Goal: Task Accomplishment & Management: Complete application form

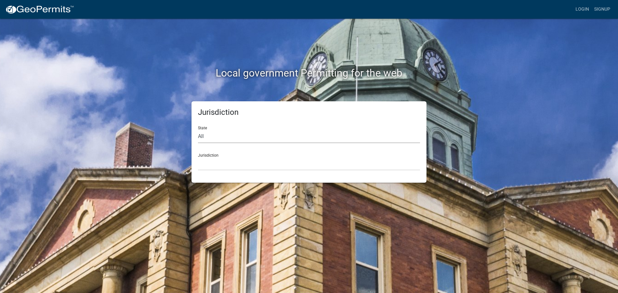
click at [216, 141] on select "All [US_STATE] [US_STATE] [US_STATE] [US_STATE] [US_STATE] [US_STATE] [US_STATE…" at bounding box center [309, 136] width 222 height 13
select select "[US_STATE]"
click at [198, 130] on select "All [US_STATE] [US_STATE] [US_STATE] [US_STATE] [US_STATE] [US_STATE] [US_STATE…" at bounding box center [309, 136] width 222 height 13
click at [237, 164] on select "City of [GEOGRAPHIC_DATA], [US_STATE] City of [GEOGRAPHIC_DATA], [US_STATE] Cit…" at bounding box center [309, 163] width 222 height 13
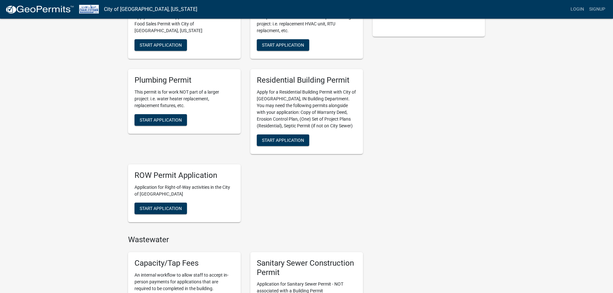
scroll to position [166, 0]
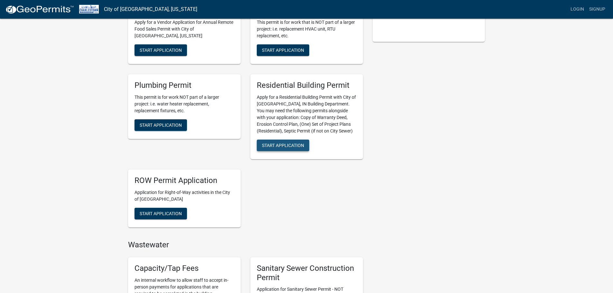
click at [303, 144] on span "Start Application" at bounding box center [283, 145] width 42 height 5
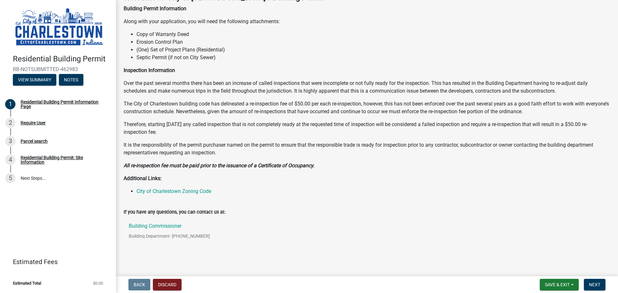
scroll to position [51, 0]
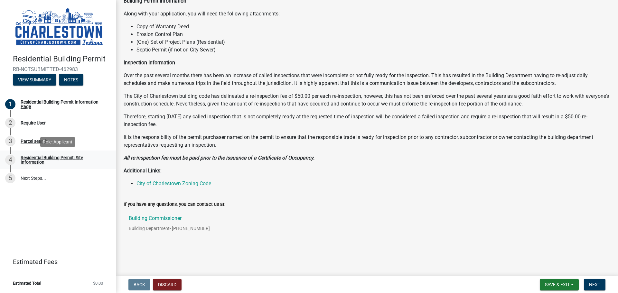
click at [45, 159] on div "Residential Building Permit: Site Information" at bounding box center [63, 159] width 85 height 9
click at [26, 141] on div "Parcel search" at bounding box center [34, 141] width 27 height 5
click at [30, 126] on div "2 Require User" at bounding box center [55, 123] width 100 height 10
click at [31, 125] on div "Require User" at bounding box center [33, 123] width 25 height 5
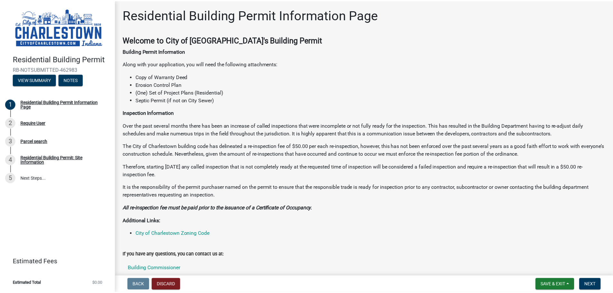
scroll to position [0, 0]
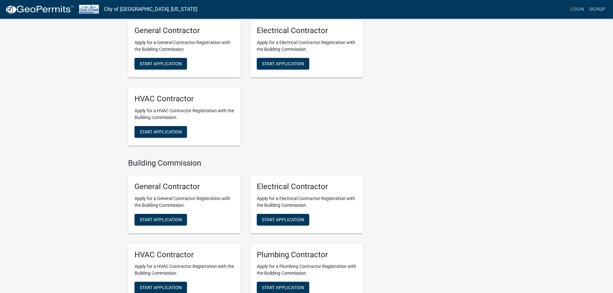
scroll to position [681, 0]
